Goal: Task Accomplishment & Management: Complete application form

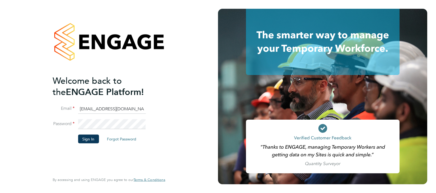
type input "[PERSON_NAME][EMAIL_ADDRESS][DOMAIN_NAME]"
click at [82, 139] on button "Sign In" at bounding box center [88, 139] width 21 height 9
type input "[PERSON_NAME][EMAIL_ADDRESS][DOMAIN_NAME]"
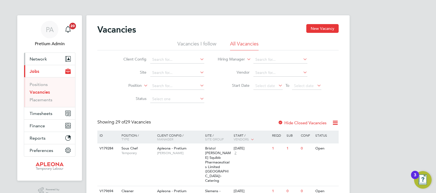
click at [52, 54] on button "Network" at bounding box center [49, 59] width 51 height 12
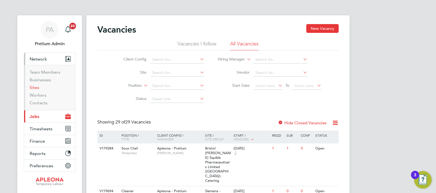
click at [33, 86] on link "Sites" at bounding box center [35, 87] width 10 height 5
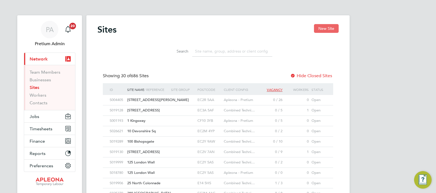
click at [319, 26] on button "New Site" at bounding box center [326, 28] width 25 height 9
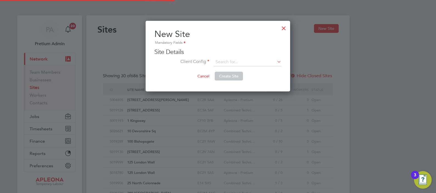
click at [282, 30] on div at bounding box center [284, 27] width 10 height 10
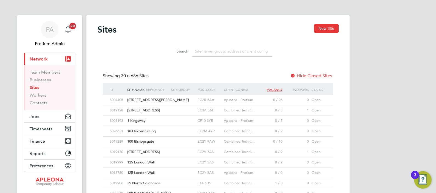
click at [211, 53] on input at bounding box center [232, 51] width 80 height 11
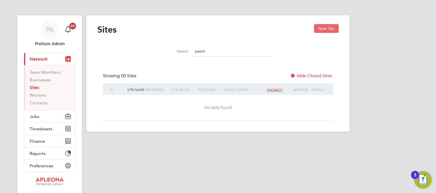
type input "paddi"
click at [329, 28] on button "New Site" at bounding box center [326, 28] width 25 height 9
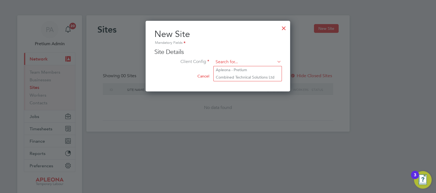
click at [224, 62] on input at bounding box center [248, 62] width 68 height 8
click at [238, 71] on li "Apleona - Pretium" at bounding box center [248, 69] width 68 height 7
type input "Apleona - Pretium"
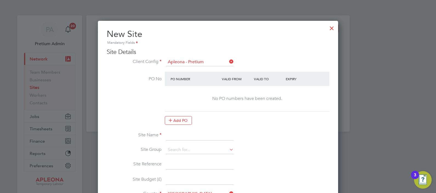
click at [193, 133] on input at bounding box center [200, 136] width 68 height 10
paste input "Paddington Central"
type input "Paddington Central"
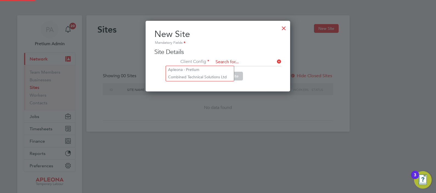
click at [194, 61] on li "Client Config" at bounding box center [217, 65] width 127 height 14
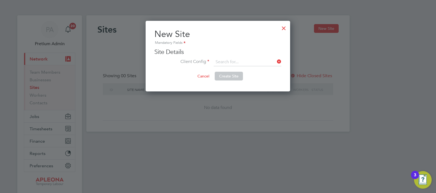
click at [208, 76] on li "Combined Technical Solutions Ltd" at bounding box center [200, 76] width 68 height 7
type input "Combined Technical Solutions Ltd"
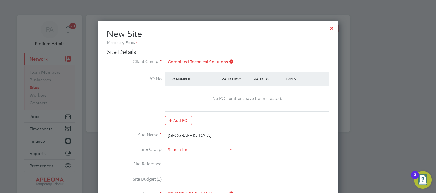
click at [180, 146] on input at bounding box center [200, 150] width 68 height 8
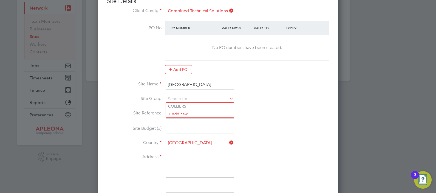
click at [174, 129] on input at bounding box center [200, 129] width 68 height 10
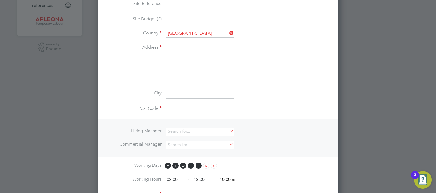
click at [173, 48] on input at bounding box center [200, 48] width 68 height 10
paste input "Paddington Central, 4 Kingdom St, London W2 6BD"
click at [203, 46] on input "Paddington Central, 4 Kingdom St, London W2 6BD" at bounding box center [200, 48] width 68 height 10
type input "Paddington Central, 4 Kingdom St, W2 6BD"
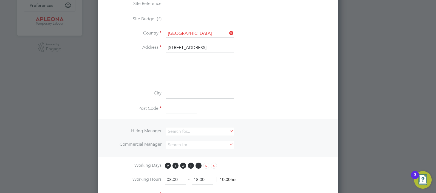
click at [181, 94] on input at bounding box center [200, 94] width 68 height 10
paste input "London"
type input "London"
click at [218, 47] on input "Paddington Central, 4 Kingdom St, W2 6BD" at bounding box center [200, 48] width 68 height 10
drag, startPoint x: 216, startPoint y: 46, endPoint x: 293, endPoint y: 42, distance: 76.8
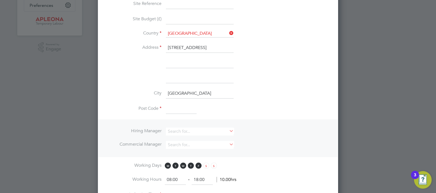
click at [293, 43] on li "Address Paddington Central, 4 Kingdom St, W2 6BD" at bounding box center [218, 50] width 223 height 15
type input "Paddington Central, 4 Kingdom St,"
click at [170, 106] on input at bounding box center [181, 109] width 31 height 10
paste input "W2 6BD"
type input "W2 6BD"
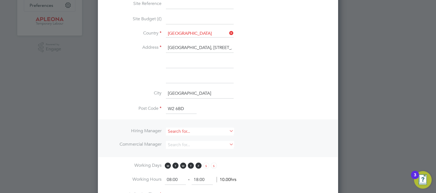
click at [184, 131] on input at bounding box center [200, 132] width 68 height 8
click at [190, 138] on li "Shane Beck" at bounding box center [200, 138] width 68 height 7
type input "Shane Beck"
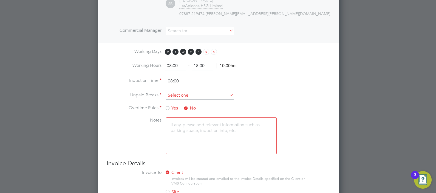
click at [183, 95] on input at bounding box center [200, 96] width 68 height 8
click at [185, 98] on ul "Nothing 15 mins 30 mins 45 mins 60 mins 75 mins 90 mins" at bounding box center [200, 123] width 69 height 51
click at [181, 93] on input at bounding box center [200, 96] width 68 height 8
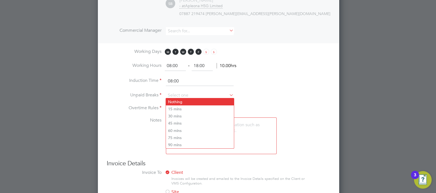
click at [184, 103] on li "Nothing" at bounding box center [200, 101] width 68 height 7
type input "Nothing"
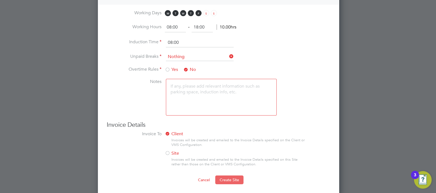
click at [232, 178] on span "Create Site" at bounding box center [229, 180] width 19 height 5
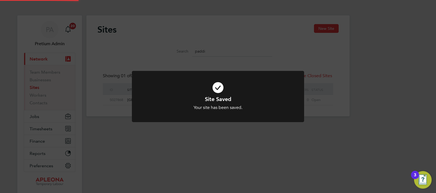
click at [192, 38] on div "Site Saved Your site has been saved. Cancel Okay" at bounding box center [218, 96] width 436 height 193
